Goal: Participate in discussion: Engage in conversation with other users on a specific topic

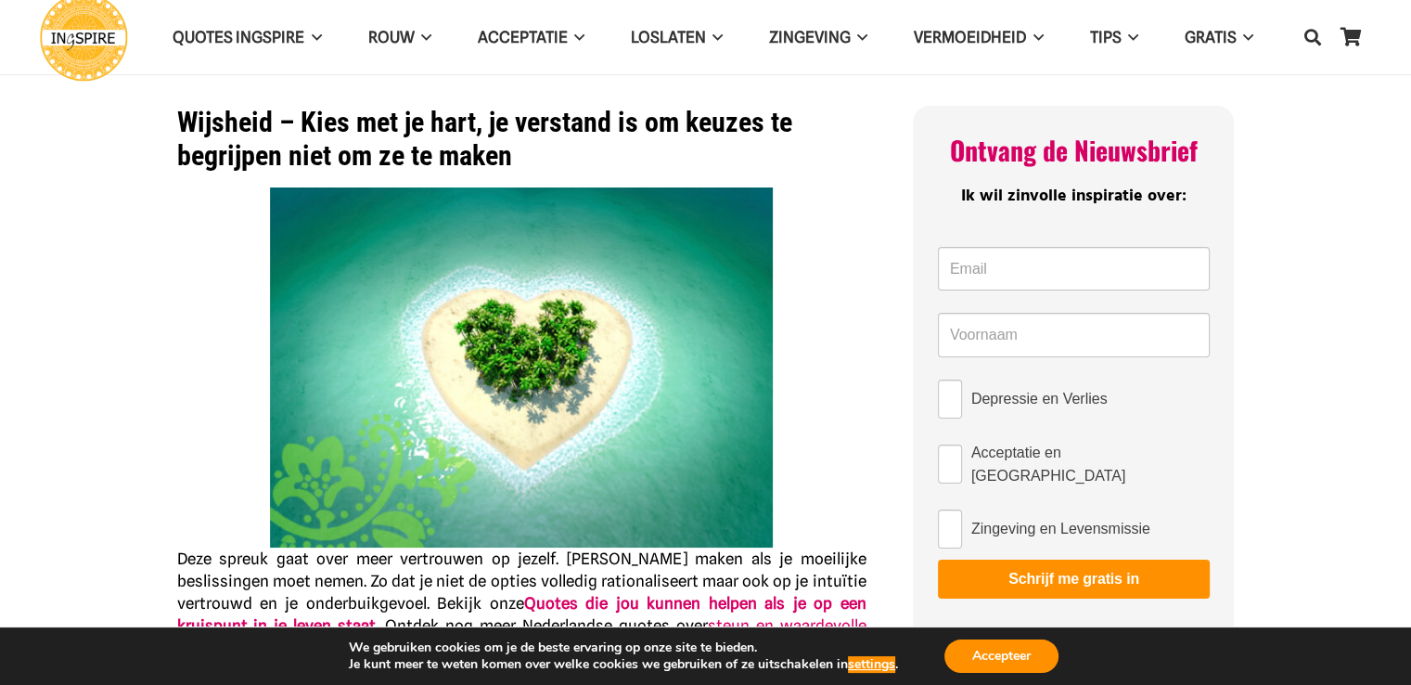
click at [612, 127] on h1 "Wijsheid – Kies met je hart, je verstand is om keuzes te begrijpen niet om ze t…" at bounding box center [521, 139] width 689 height 67
click at [568, 316] on img at bounding box center [521, 367] width 503 height 360
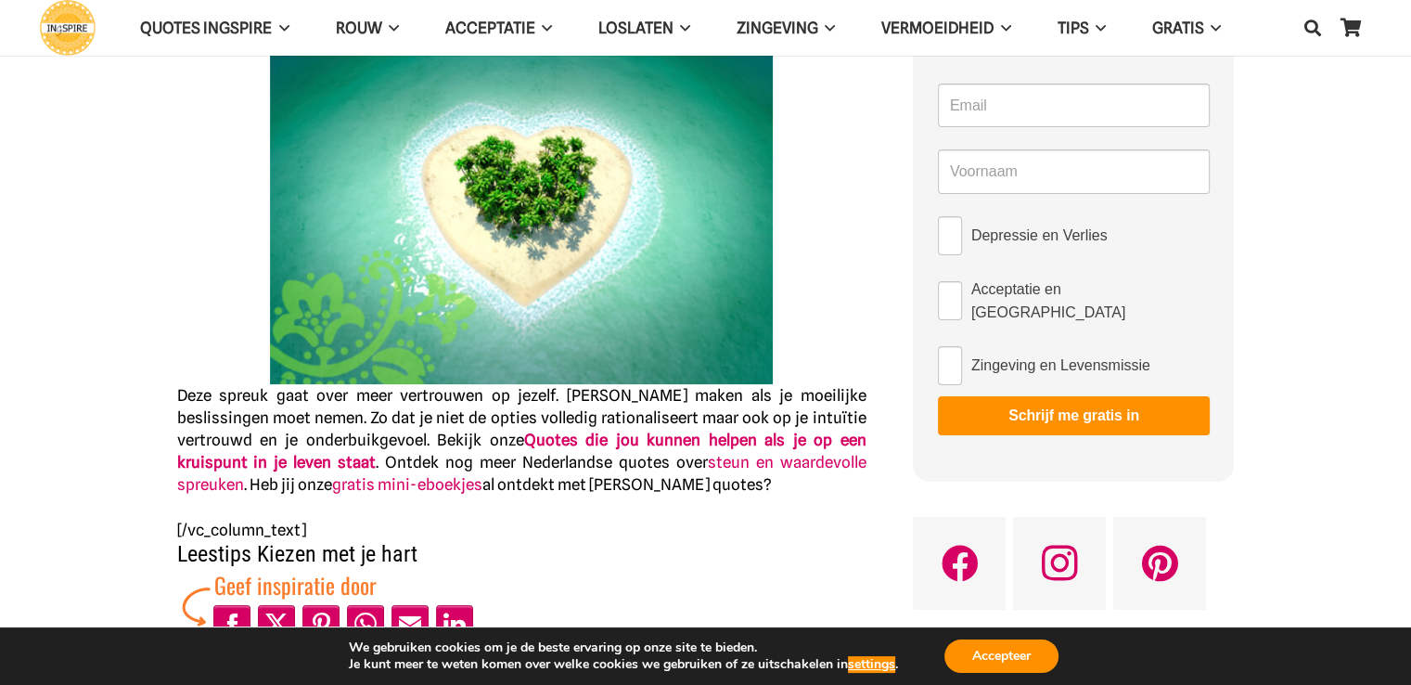
scroll to position [278, 0]
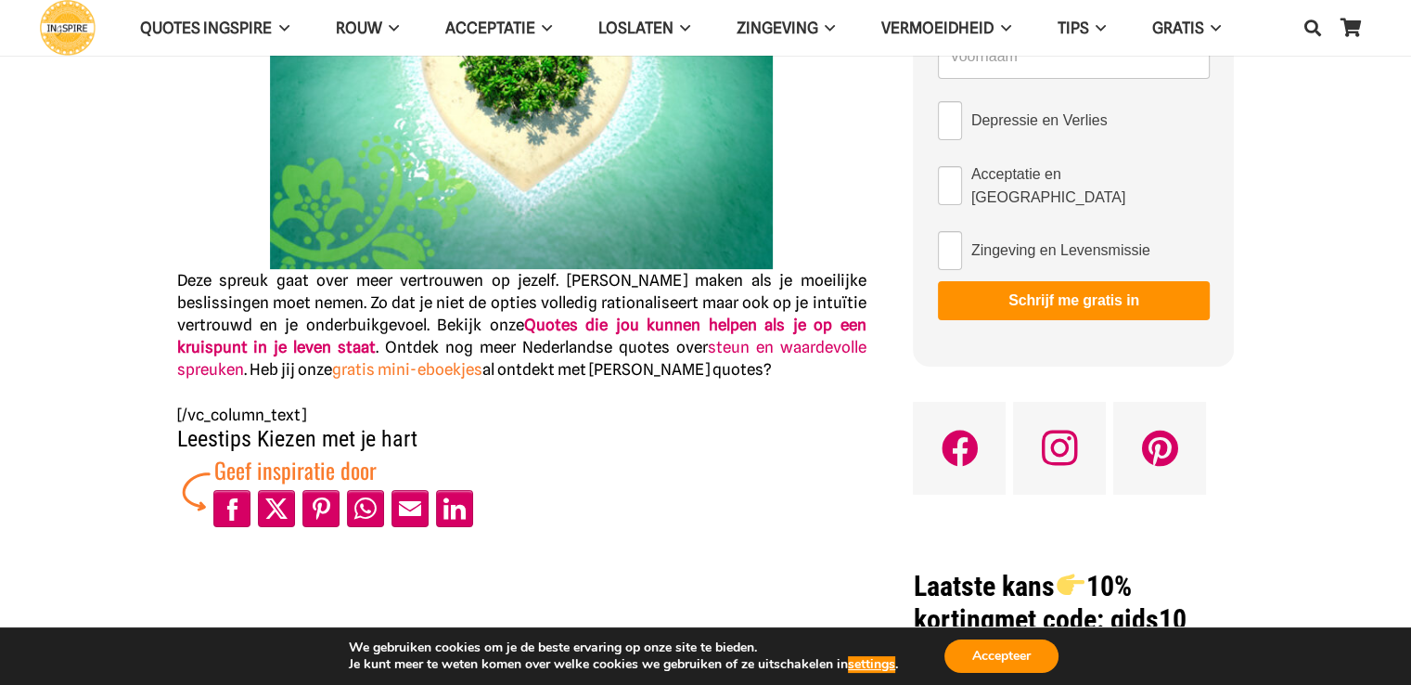
click at [332, 365] on link "gratis mini-eboekjes" at bounding box center [407, 369] width 150 height 19
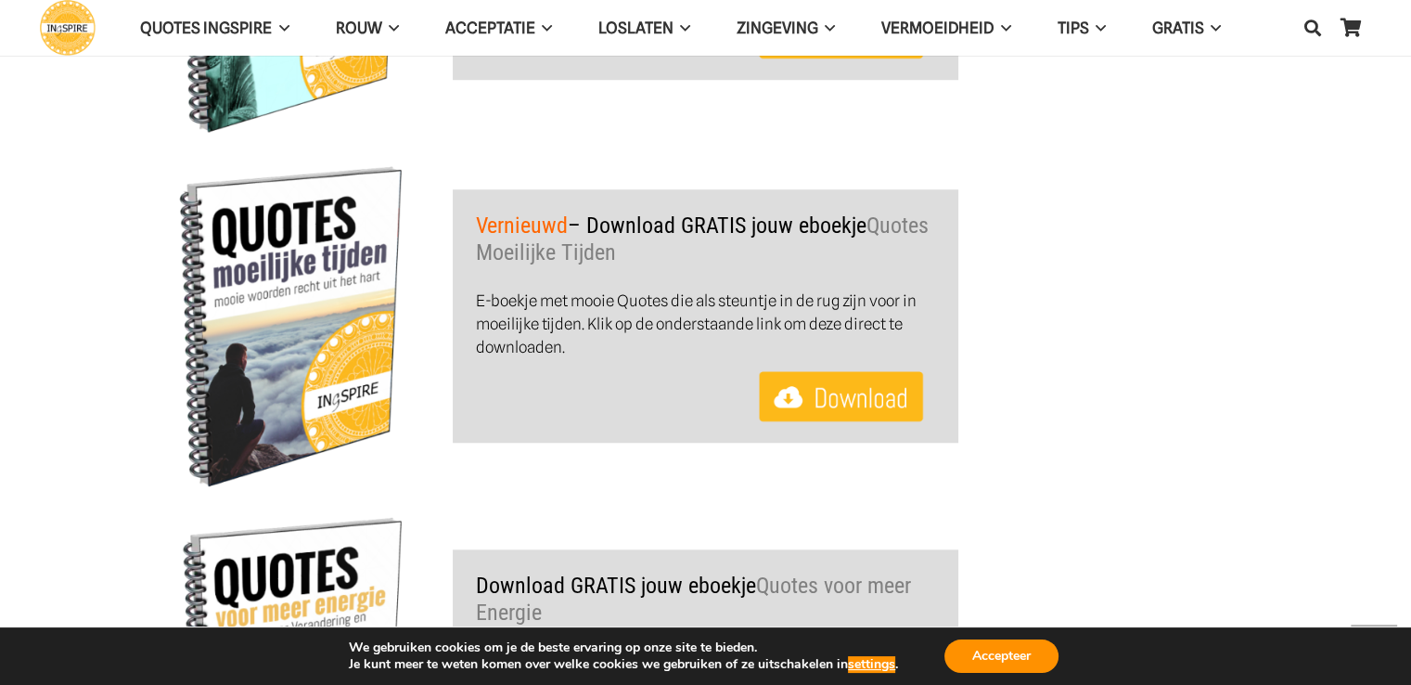
scroll to position [994, 0]
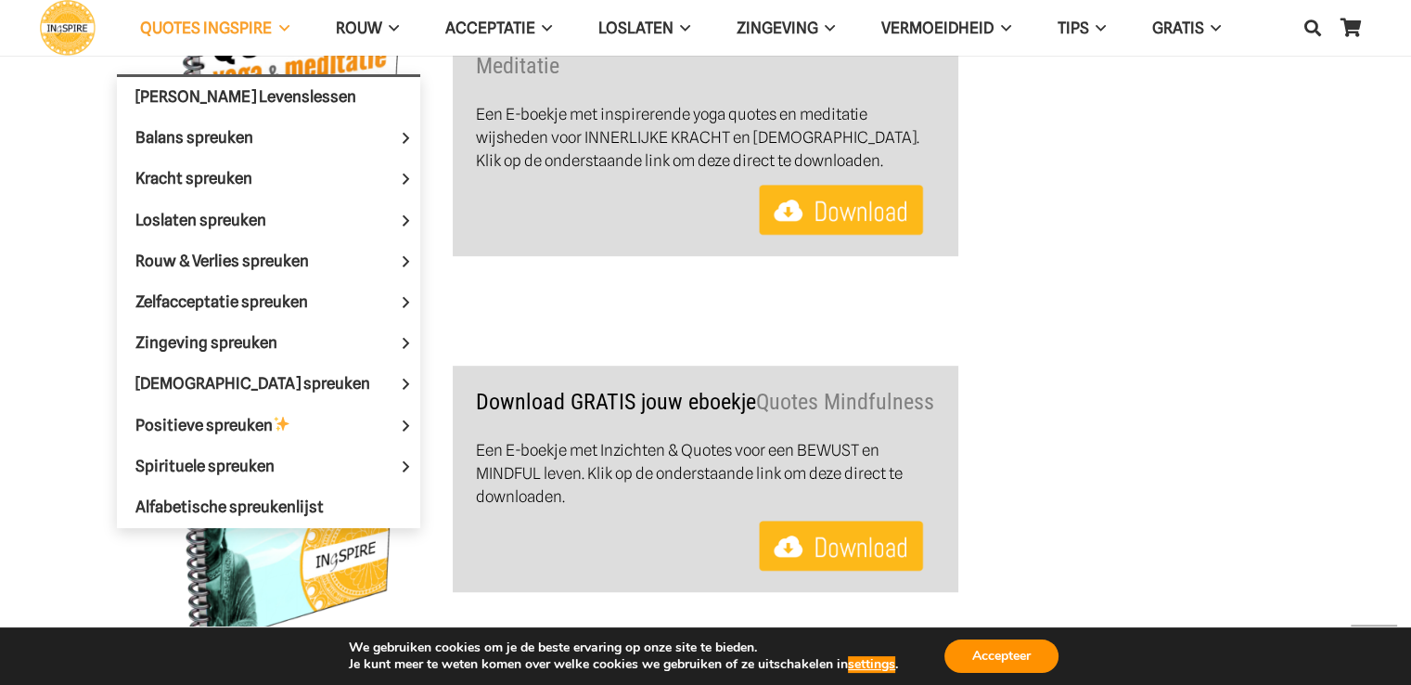
click at [250, 33] on span "QUOTES INGSPIRE" at bounding box center [206, 28] width 132 height 19
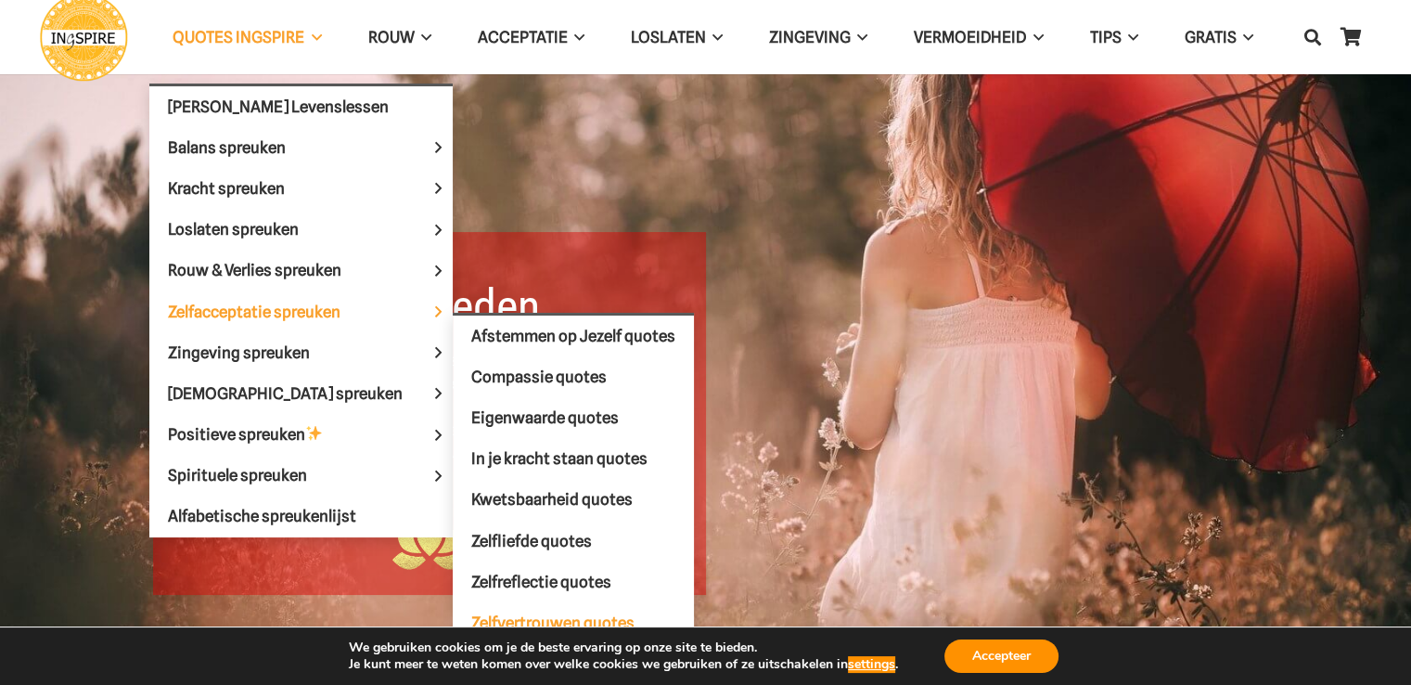
click at [539, 613] on span "Zelfvertrouwen quotes" at bounding box center [552, 622] width 163 height 19
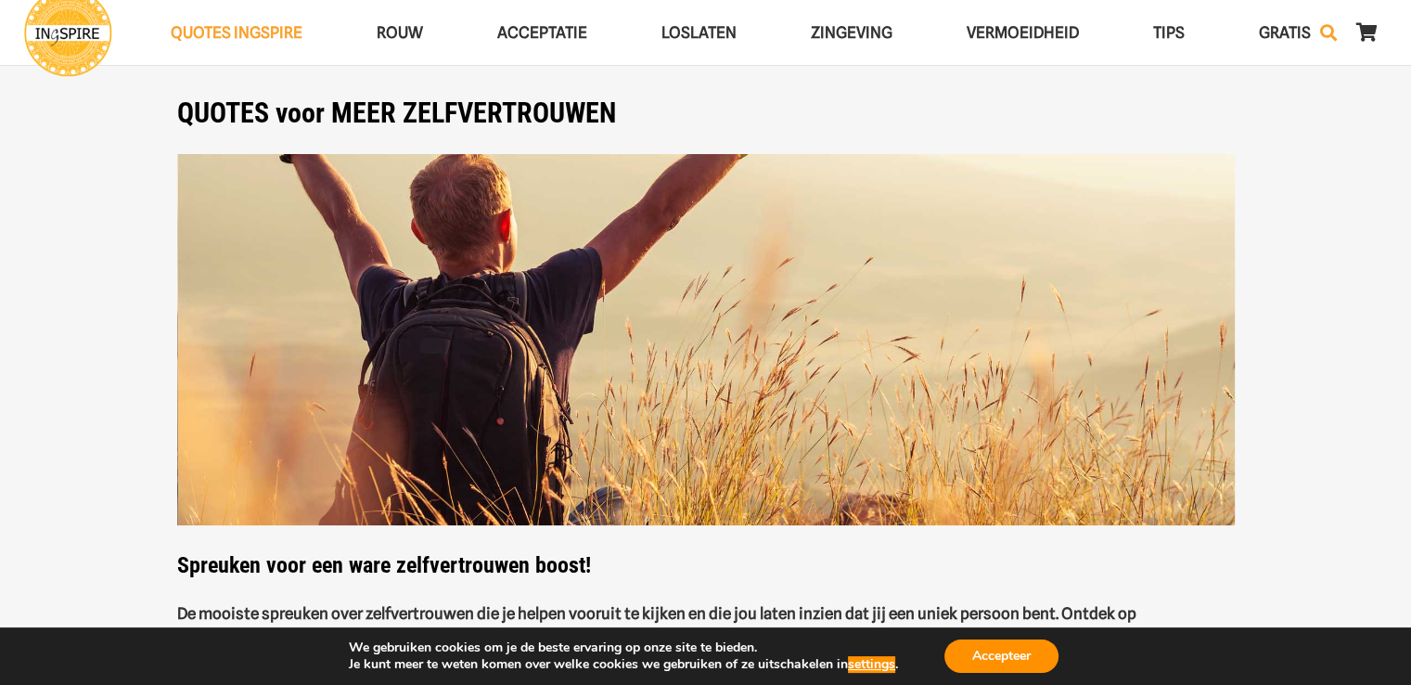
click at [1325, 30] on icon "Zoeken" at bounding box center [1328, 32] width 17 height 46
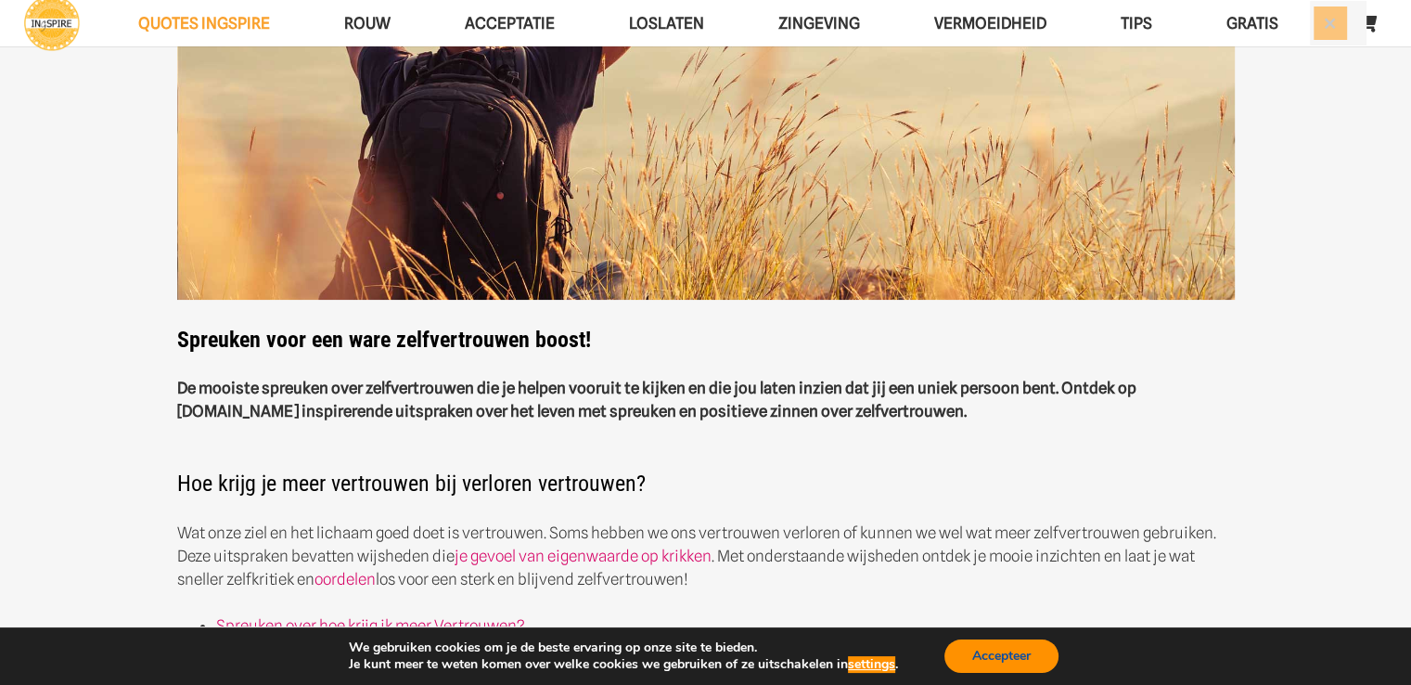
scroll to position [278, 0]
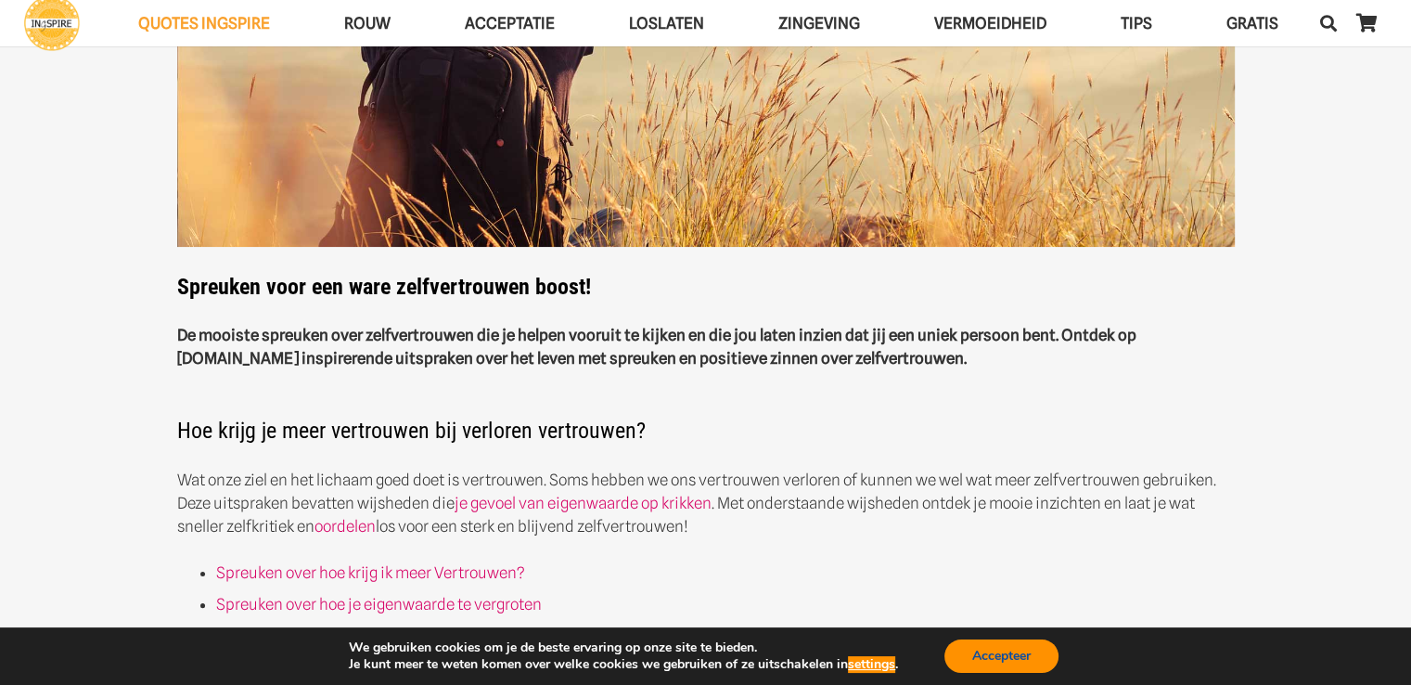
click at [1000, 659] on button "Accepteer" at bounding box center [1001, 655] width 114 height 33
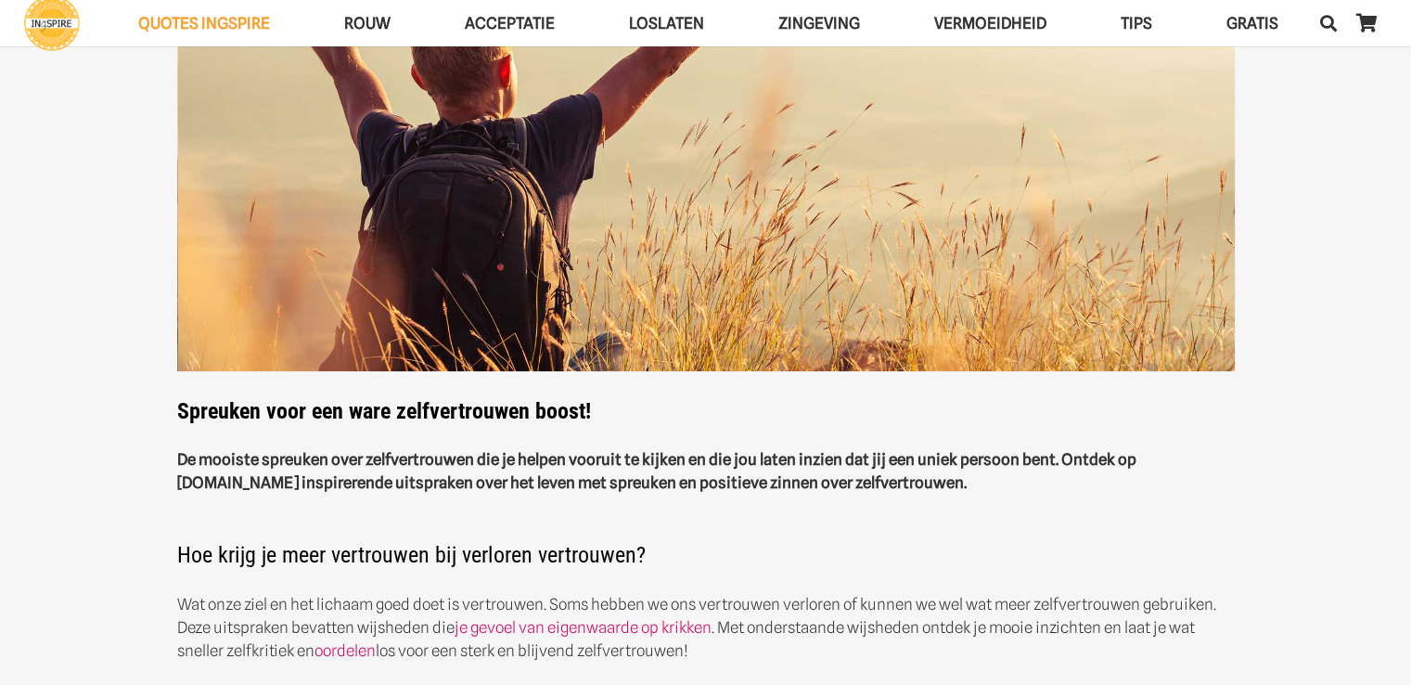
scroll to position [0, 0]
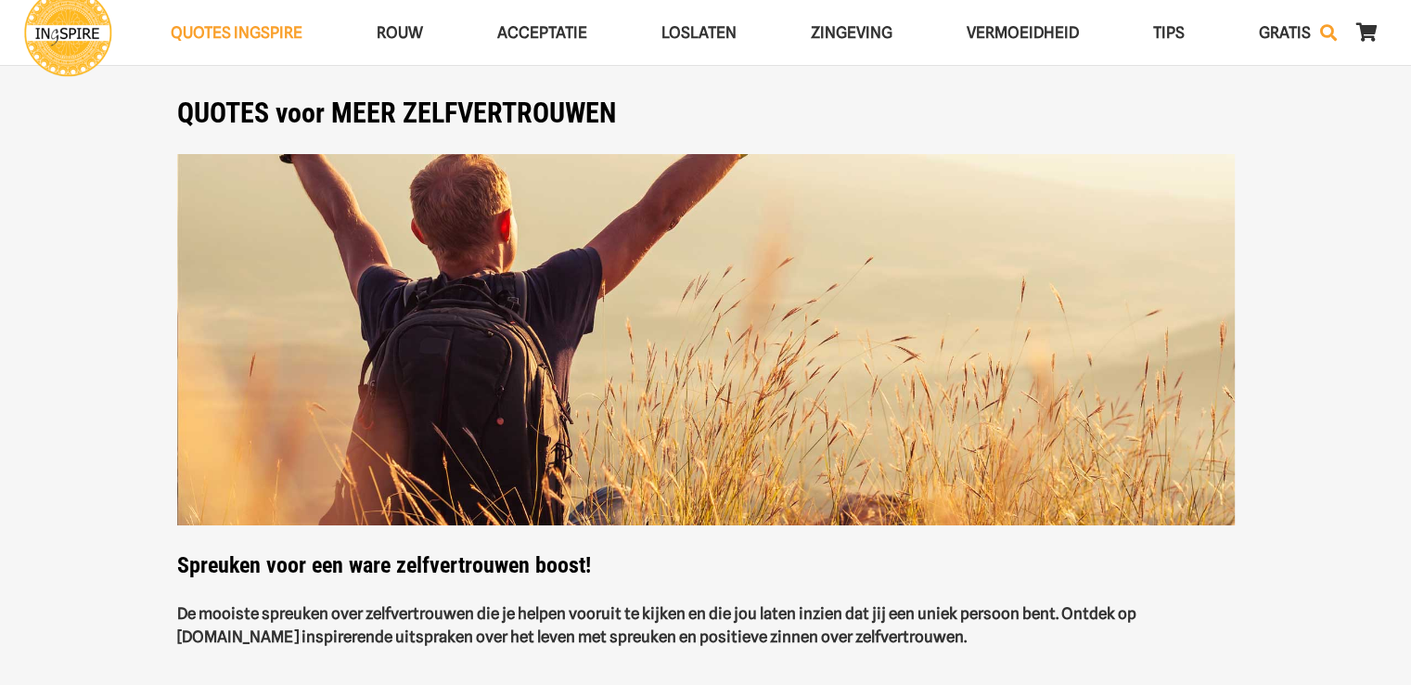
click at [1324, 34] on icon "Zoeken" at bounding box center [1328, 32] width 17 height 46
click at [1327, 32] on button "Sluiten" at bounding box center [1329, 32] width 33 height 33
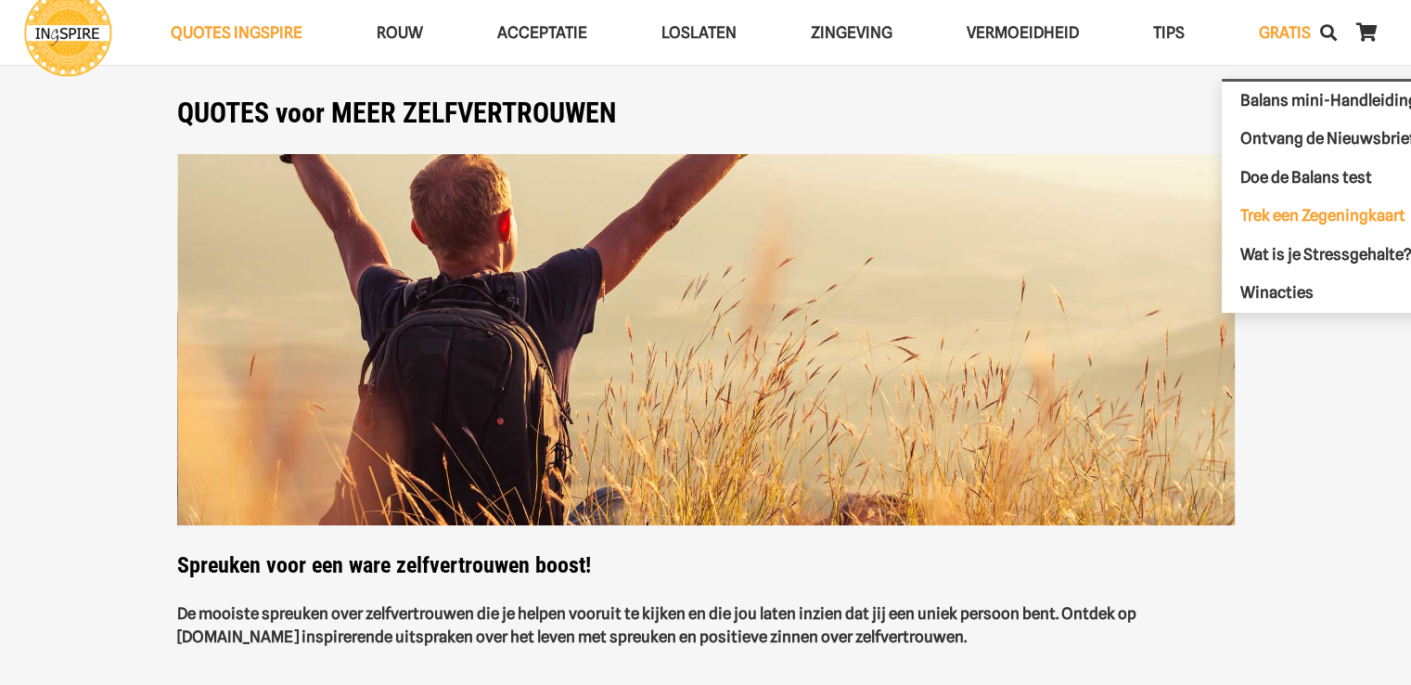
click at [1300, 216] on span "Trek een Zegeningkaart" at bounding box center [1322, 215] width 165 height 19
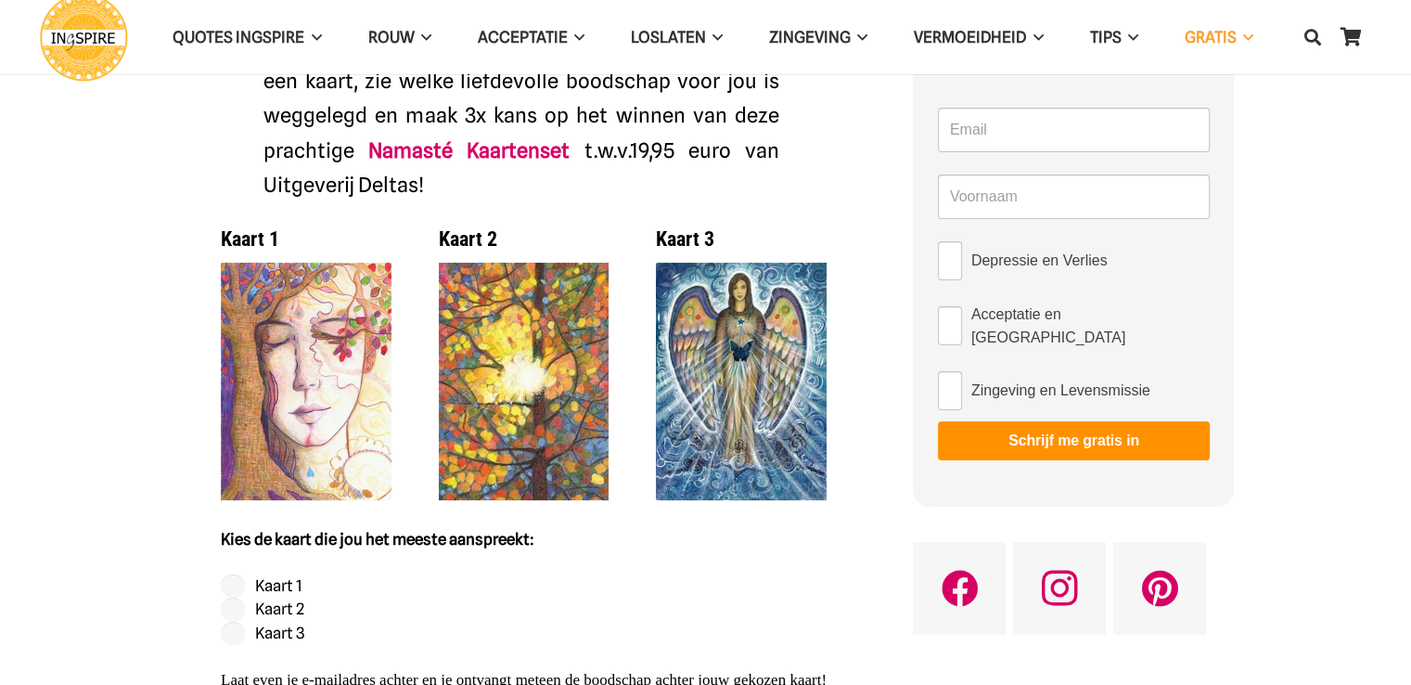
scroll to position [278, 0]
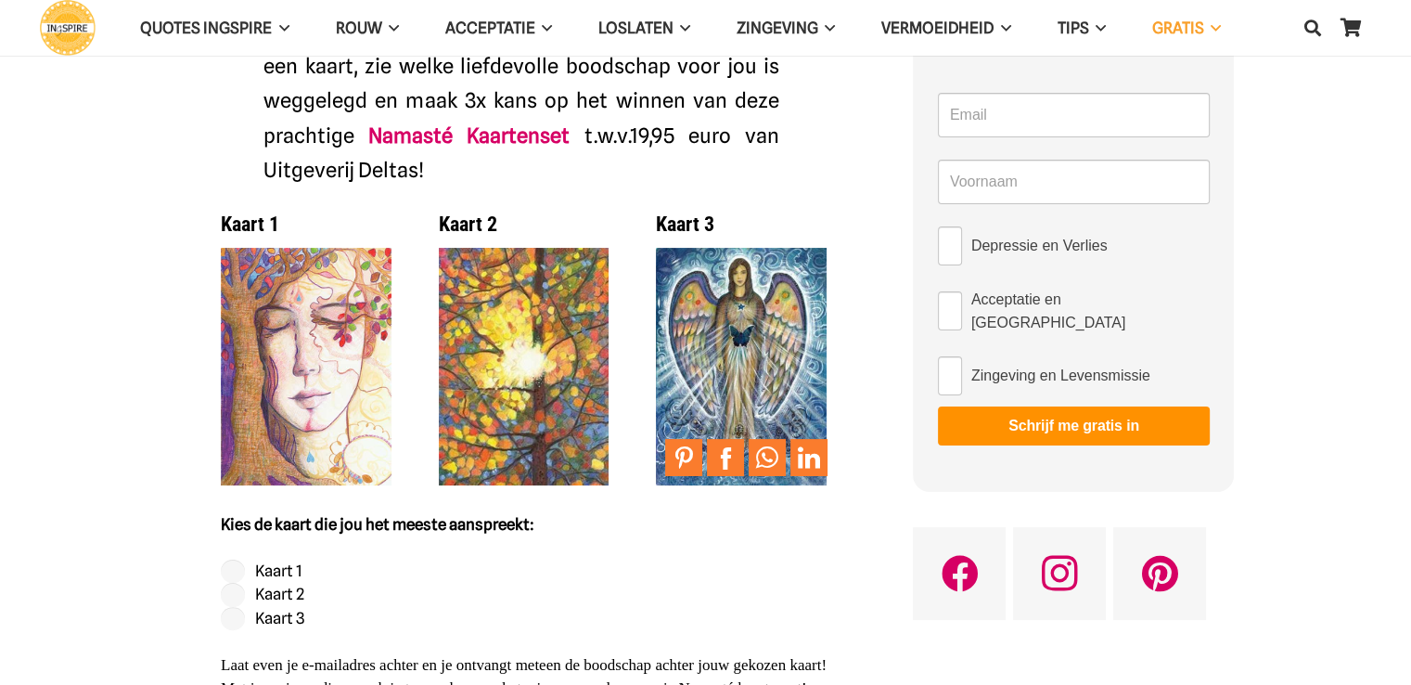
click at [740, 334] on img at bounding box center [741, 367] width 171 height 238
click at [287, 614] on label "Kaart 3" at bounding box center [279, 617] width 49 height 19
click at [245, 614] on input "Kaart 3" at bounding box center [233, 619] width 24 height 24
radio input "true"
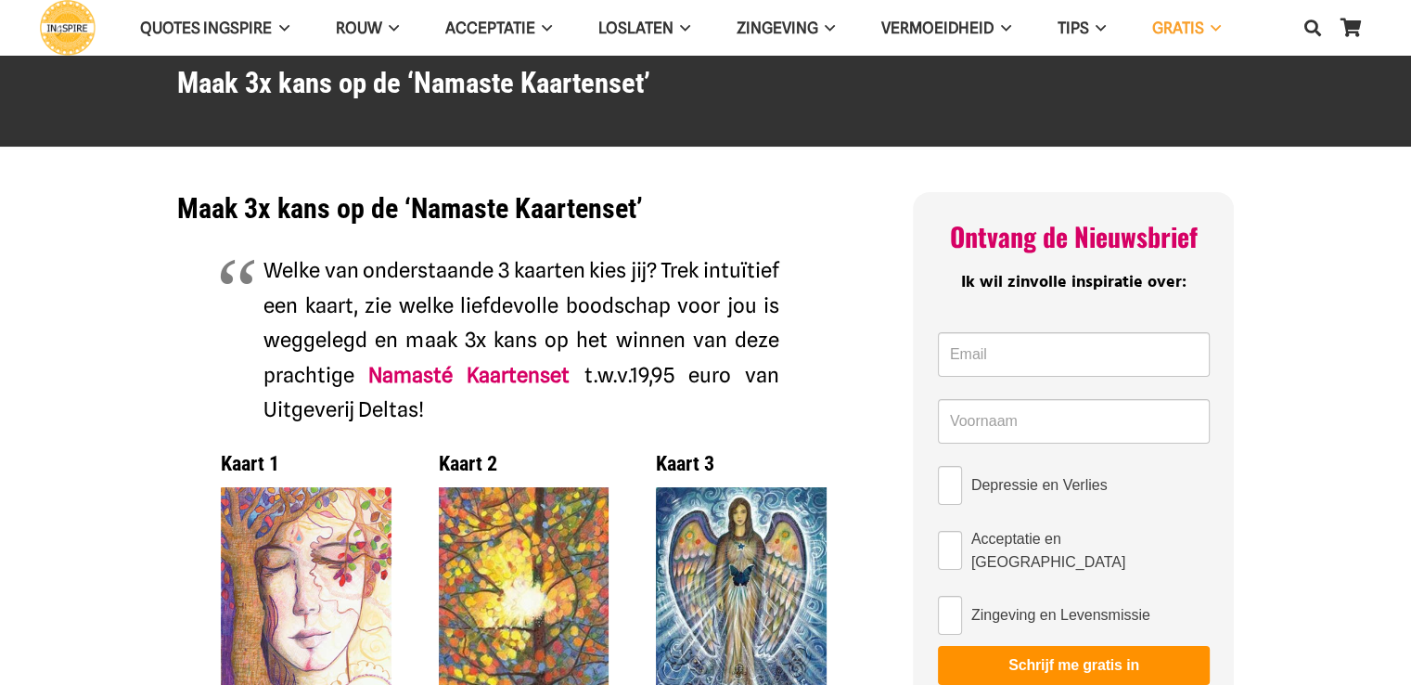
scroll to position [0, 0]
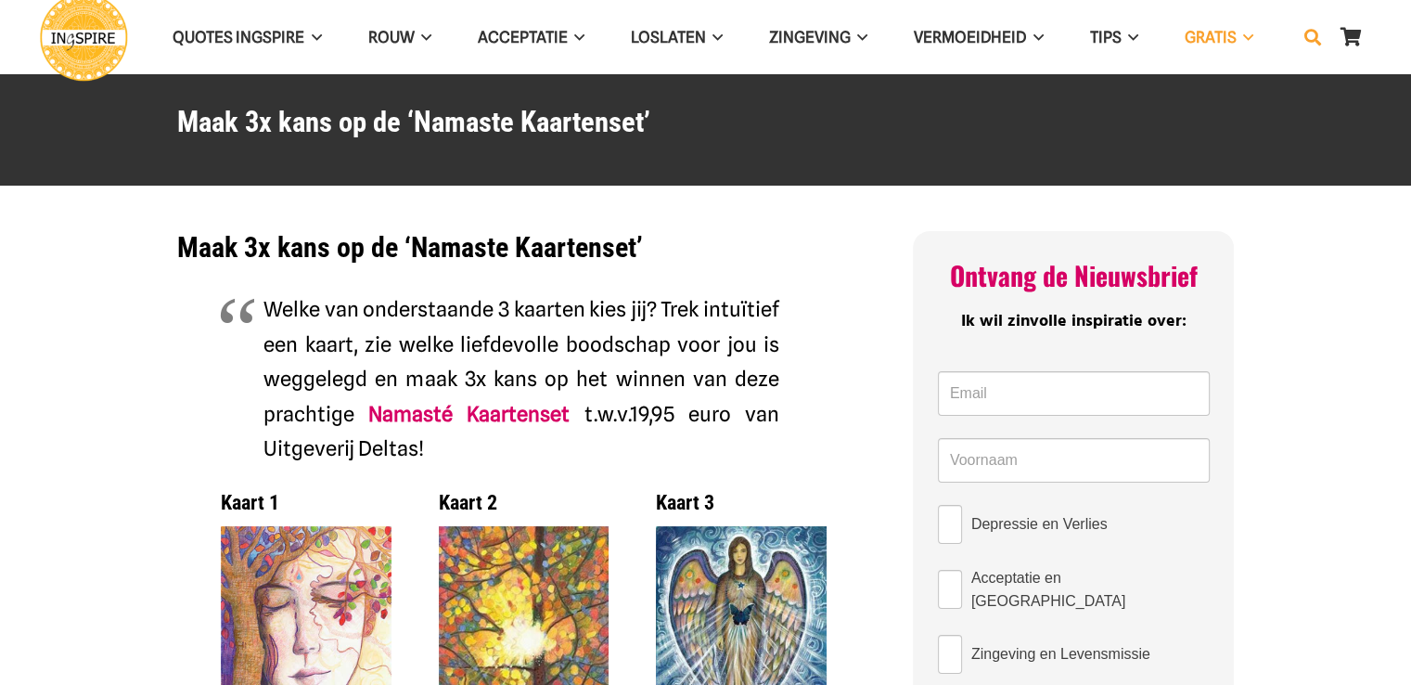
click at [1310, 37] on icon "Zoeken" at bounding box center [1312, 37] width 17 height 46
click at [1310, 35] on button "Sluiten" at bounding box center [1314, 36] width 33 height 33
click at [1310, 36] on icon "Zoeken" at bounding box center [1312, 37] width 17 height 46
